Goal: Information Seeking & Learning: Learn about a topic

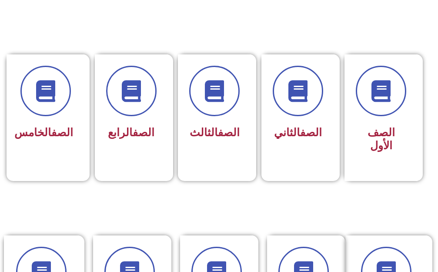
scroll to position [218, 0]
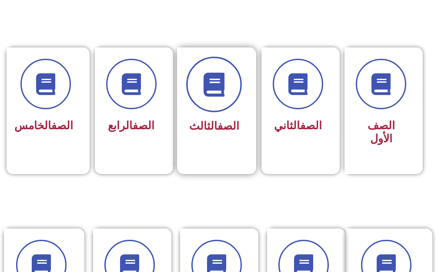
click at [215, 103] on span at bounding box center [214, 85] width 56 height 56
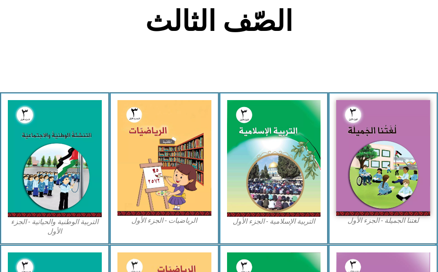
scroll to position [218, 0]
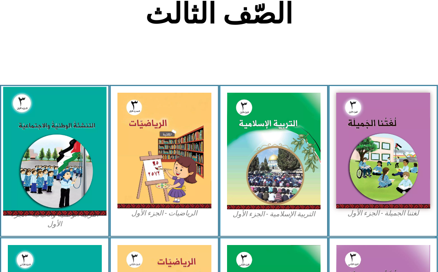
click at [60, 139] on img at bounding box center [54, 151] width 103 height 129
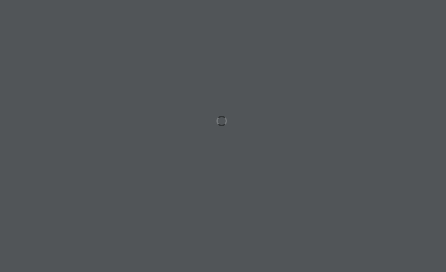
scroll to position [0, 27]
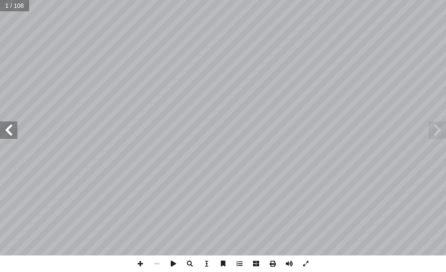
click at [7, 134] on span at bounding box center [8, 129] width 17 height 17
click at [9, 134] on span at bounding box center [8, 129] width 17 height 17
click at [435, 135] on span at bounding box center [436, 129] width 17 height 17
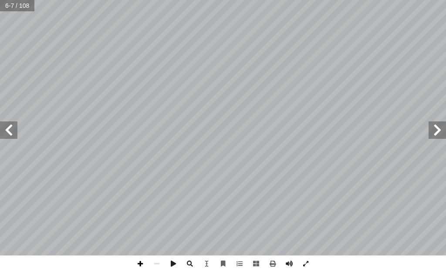
click at [143, 262] on span at bounding box center [140, 263] width 17 height 17
click at [11, 137] on span at bounding box center [8, 129] width 17 height 17
click at [13, 138] on span at bounding box center [8, 129] width 17 height 17
click at [435, 131] on span at bounding box center [436, 129] width 17 height 17
